Goal: Transaction & Acquisition: Purchase product/service

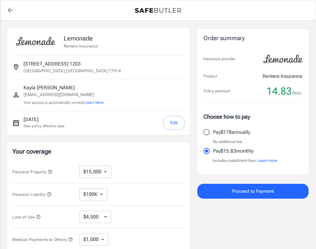
select select "15000"
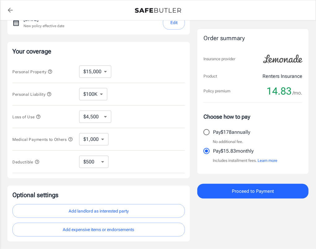
scroll to position [101, 0]
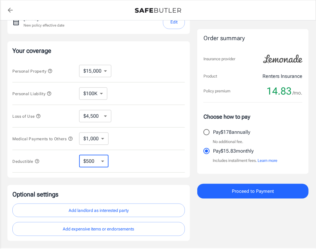
click at [102, 163] on select "$250 $500 $1,000 $2,500" at bounding box center [93, 161] width 29 height 12
select select "250"
click at [103, 161] on select "$250 $500 $1,000 $2,500" at bounding box center [93, 161] width 29 height 12
select select "500"
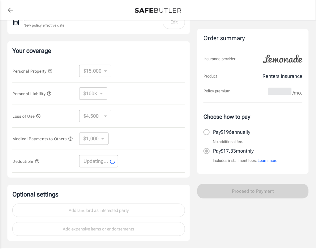
select select "500"
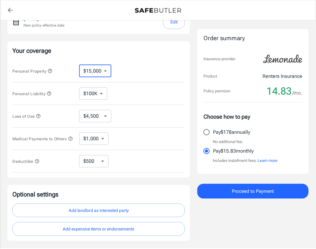
click at [104, 72] on select "$10,000 $15,000 $20,000 $25,000 $30,000 $40,000 $50,000 $100K $150K $200K $250K" at bounding box center [95, 71] width 32 height 12
click at [102, 71] on select "$10,000 $15,000 $20,000 $25,000 $30,000 $40,000 $50,000 $100K $150K $200K $250K" at bounding box center [95, 71] width 32 height 12
click at [106, 69] on select "$10,000 $15,000 $20,000 $25,000 $30,000 $40,000 $50,000 $100K $150K $200K $250K" at bounding box center [95, 71] width 32 height 12
select select "20000"
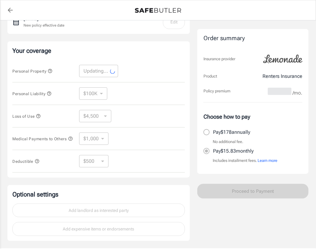
select select "20000"
select select "6000"
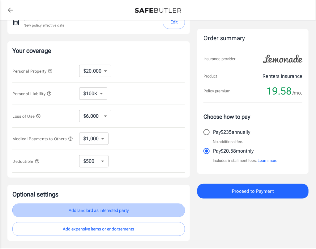
click at [118, 212] on button "Add landlord as interested party" at bounding box center [98, 210] width 172 height 14
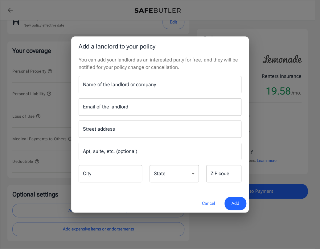
click at [111, 83] on input "Name of the landlord or company" at bounding box center [160, 84] width 163 height 17
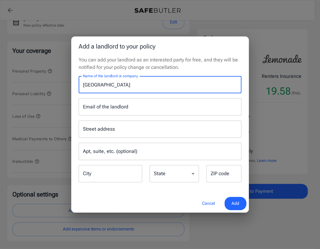
type input "Northchase Village"
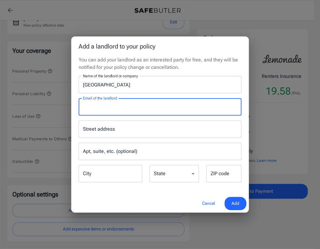
click at [117, 110] on input "Email of the landlord" at bounding box center [160, 106] width 163 height 17
type input "naveah@northchasevillageapts.com"
click at [126, 134] on input "Street address" at bounding box center [160, 129] width 157 height 12
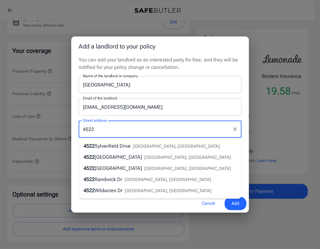
click at [133, 149] on div "4522 Sylvanfield Drive Houston, TX" at bounding box center [152, 145] width 136 height 7
type input "4522 Sylvanfield Drive"
type input "Houston"
select select "TX"
type input "77014"
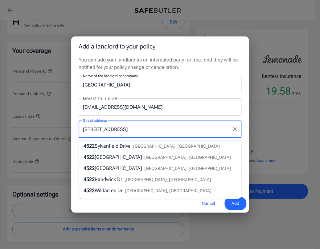
type input "4522 Sylvanfield Drive"
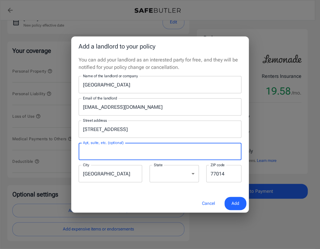
click at [126, 157] on input "Apt, suite, etc. (optional)" at bounding box center [160, 151] width 163 height 17
type input "1203"
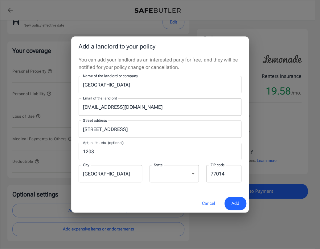
click at [206, 167] on div "ZIP code 77014 ZIP code" at bounding box center [224, 174] width 43 height 18
click at [237, 203] on span "Add" at bounding box center [236, 203] width 8 height 8
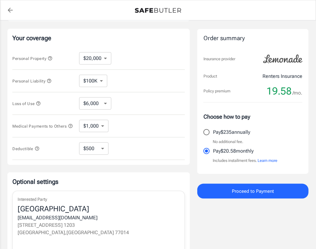
scroll to position [113, 0]
click at [99, 79] on select "$100K $200K $300K $400K $500K" at bounding box center [93, 81] width 28 height 12
click at [79, 75] on select "$100K $200K $300K $400K $500K" at bounding box center [93, 81] width 28 height 12
click at [104, 104] on select "$6,000 $9,000 $15,000 $24,000 $36,000 $54,000 $81,000 $120K $177K $198K" at bounding box center [95, 104] width 32 height 12
click at [95, 101] on select "$6,000 $9,000 $15,000 $24,000 $36,000 $54,000 $81,000 $120K $177K $198K" at bounding box center [95, 104] width 32 height 12
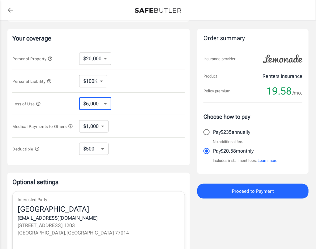
click at [95, 101] on select "$6,000 $9,000 $15,000 $24,000 $36,000 $54,000 $81,000 $120K $177K $198K" at bounding box center [95, 104] width 32 height 12
click at [106, 61] on select "$10,000 $15,000 $20,000 $25,000 $30,000 $40,000 $50,000 $100K $150K $200K $250K" at bounding box center [95, 58] width 32 height 12
select select "15000"
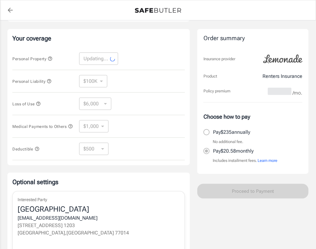
select select "15000"
select select "4500"
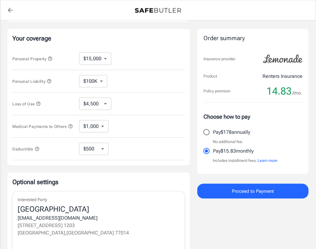
click at [266, 199] on div "Order summary Insurance provider Product Renters Insurance Policy premium 14.83…" at bounding box center [252, 101] width 111 height 372
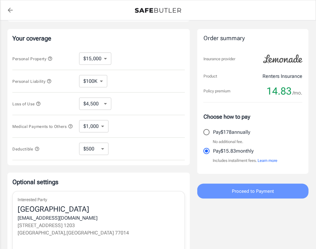
click at [264, 192] on span "Proceed to Payment" at bounding box center [253, 191] width 42 height 8
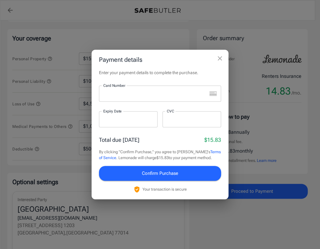
click at [145, 98] on div at bounding box center [153, 94] width 108 height 16
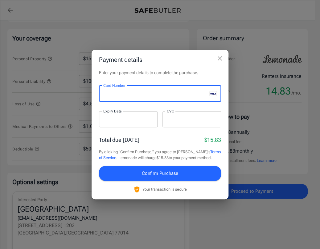
click at [99, 121] on div at bounding box center [128, 119] width 59 height 16
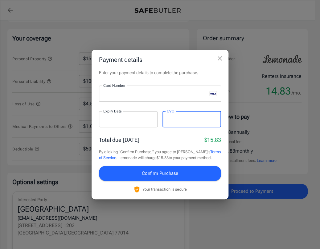
click at [158, 170] on span "Confirm Purchase" at bounding box center [160, 173] width 36 height 8
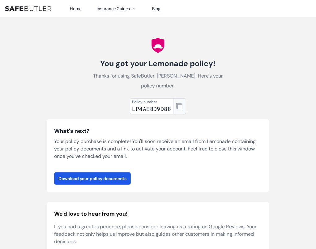
click at [178, 107] on icon "button" at bounding box center [179, 106] width 6 height 6
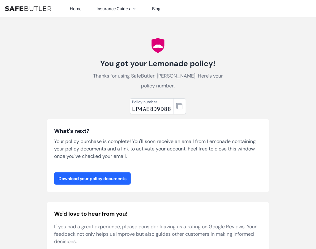
click at [114, 175] on link "Download your policy documents" at bounding box center [92, 178] width 77 height 12
